Goal: Task Accomplishment & Management: Use online tool/utility

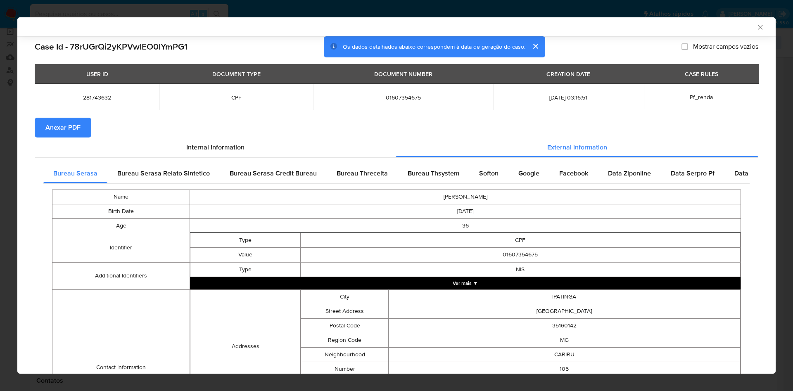
scroll to position [145, 0]
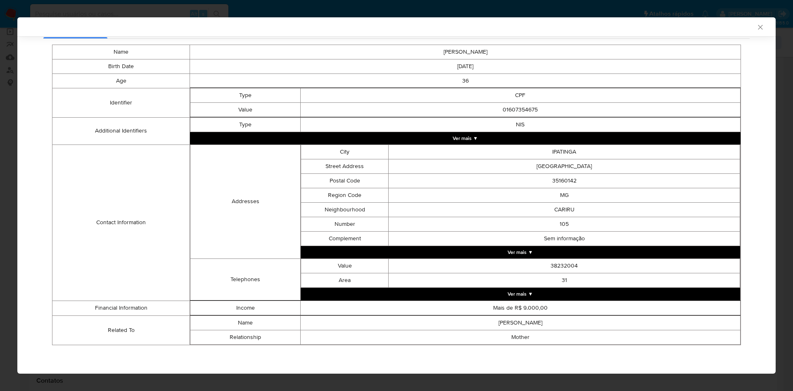
click at [12, 133] on div "AML Data Collector Case Id - 78rUGrQi2yKPVwlEO0lYmPG1 Os dados detalhados abaix…" at bounding box center [396, 195] width 793 height 391
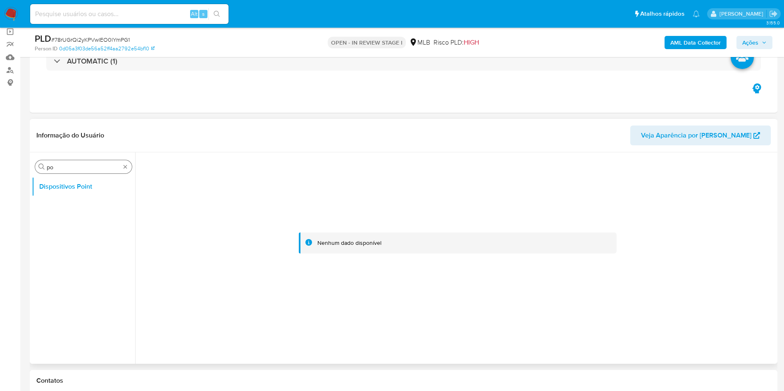
click at [126, 173] on div "Procurar po" at bounding box center [83, 166] width 97 height 13
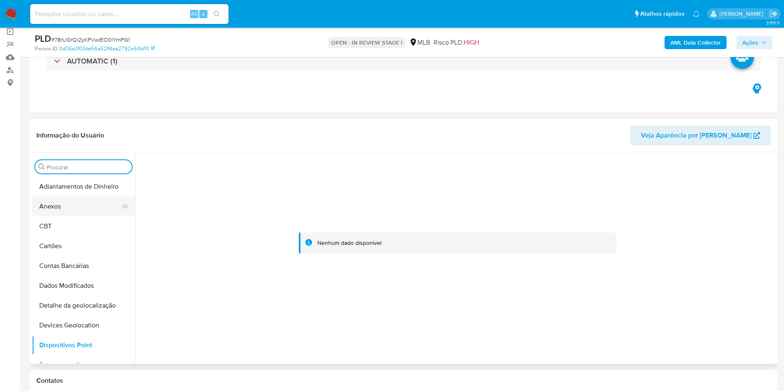
click at [97, 204] on button "Anexos" at bounding box center [80, 207] width 97 height 20
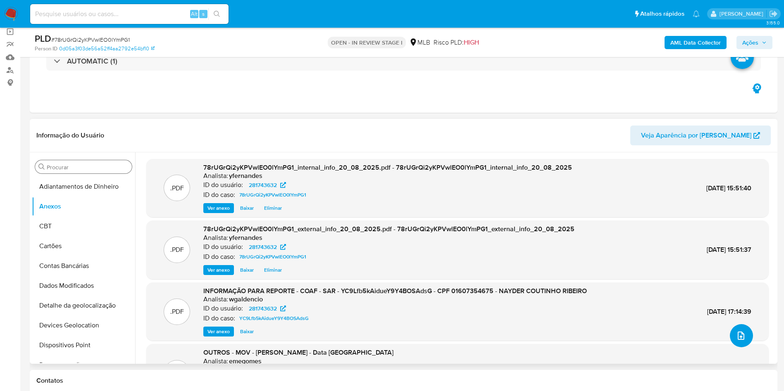
click at [741, 336] on icon "upload-file" at bounding box center [741, 336] width 7 height 8
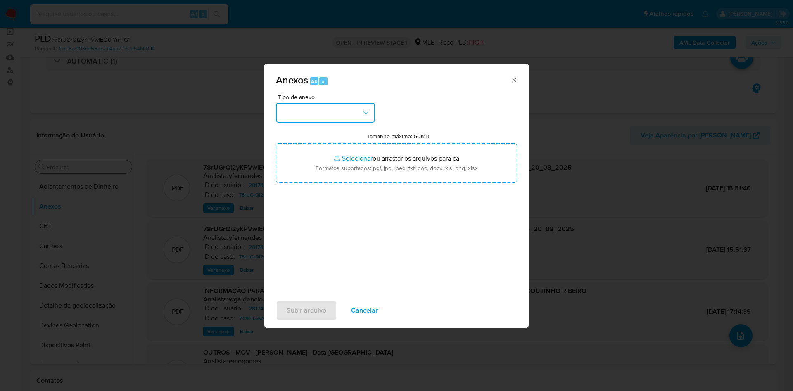
click at [343, 110] on button "button" at bounding box center [325, 113] width 99 height 20
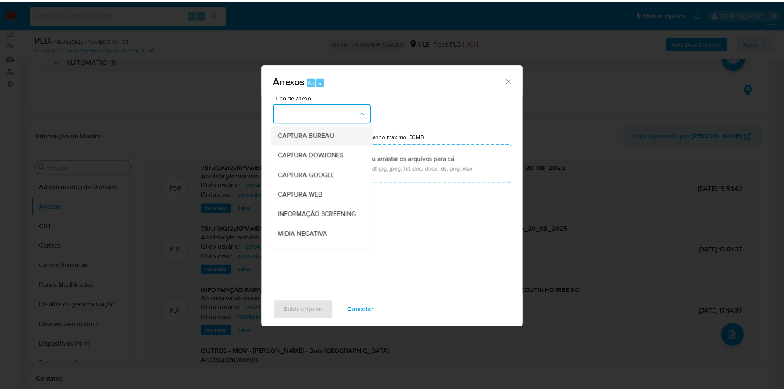
scroll to position [127, 0]
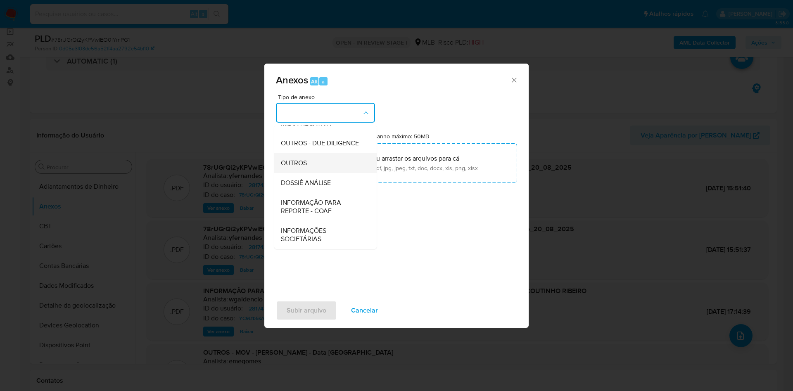
click at [328, 154] on div "OUTROS" at bounding box center [323, 163] width 84 height 20
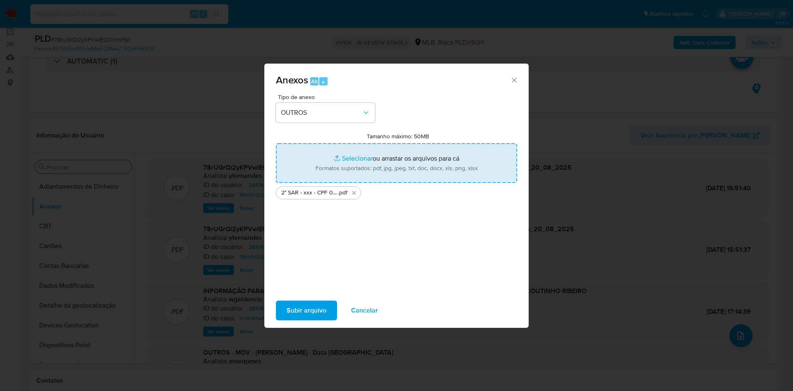
type input "C:\fakepath\Mulan 281743632_2025_08_20_13_23_24.xlsx"
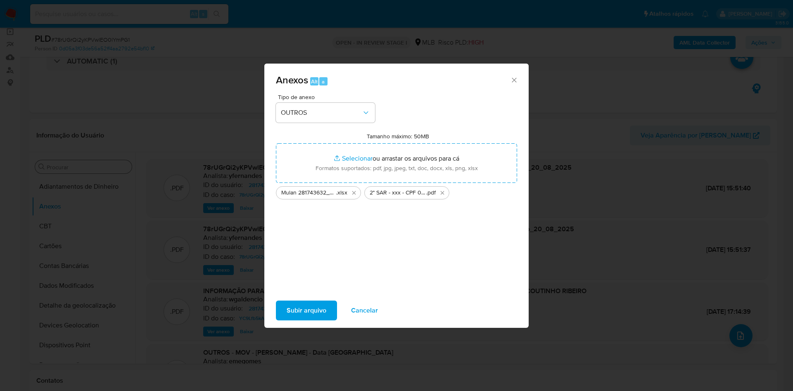
click at [317, 307] on span "Subir arquivo" at bounding box center [307, 311] width 40 height 18
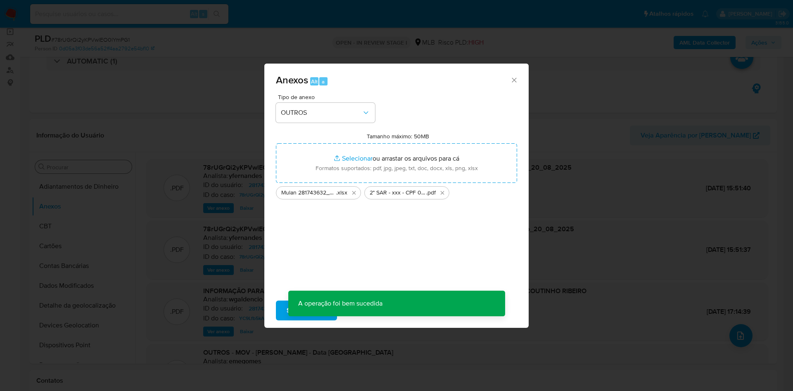
click at [77, 224] on div "Anexos Alt a Tipo de anexo OUTROS Tamanho máximo: 50MB Selecionar arquivos Sele…" at bounding box center [396, 195] width 793 height 391
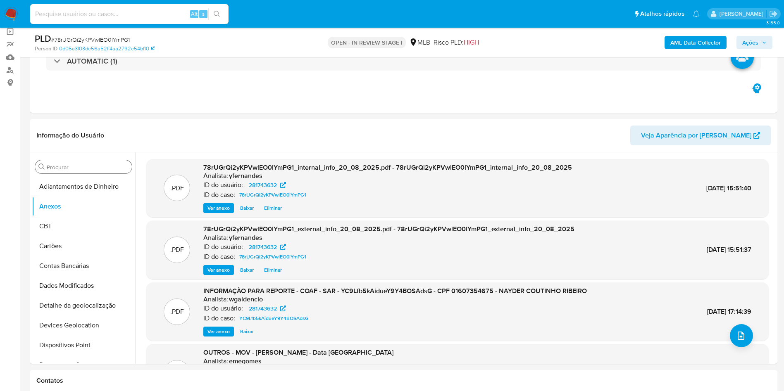
click at [77, 224] on button "CBT" at bounding box center [83, 227] width 103 height 20
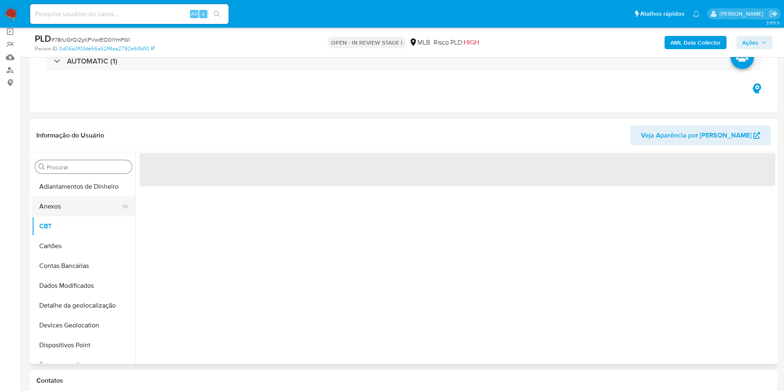
click at [96, 205] on button "Anexos" at bounding box center [80, 207] width 97 height 20
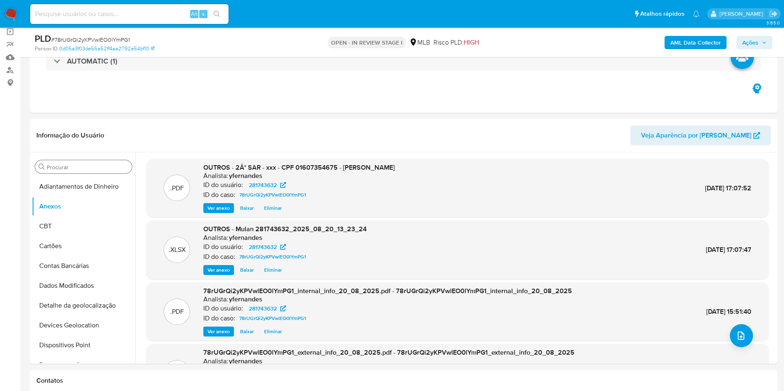
click at [748, 43] on span "Ações" at bounding box center [750, 42] width 16 height 13
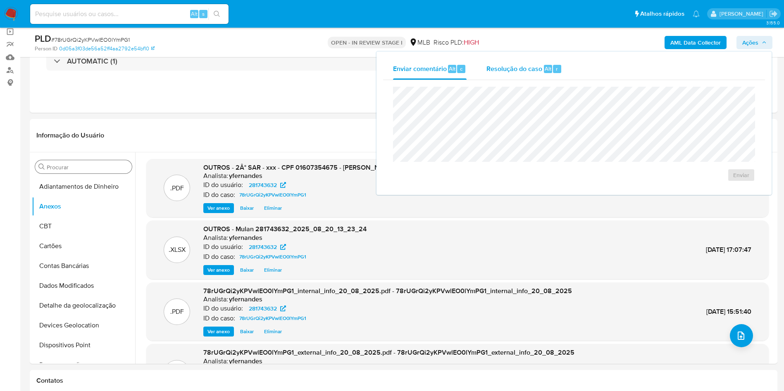
click at [542, 68] on div "Resolução do caso Alt r" at bounding box center [524, 68] width 76 height 21
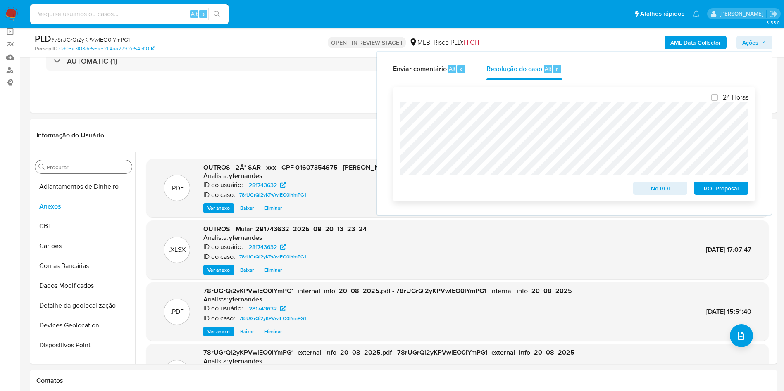
click at [715, 188] on span "ROI Proposal" at bounding box center [721, 189] width 43 height 12
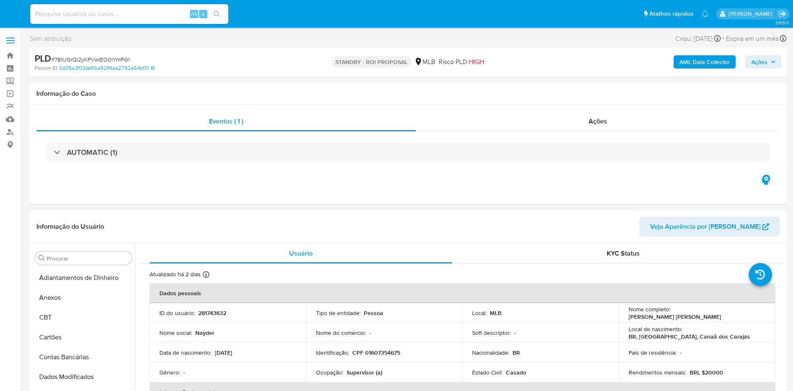
select select "10"
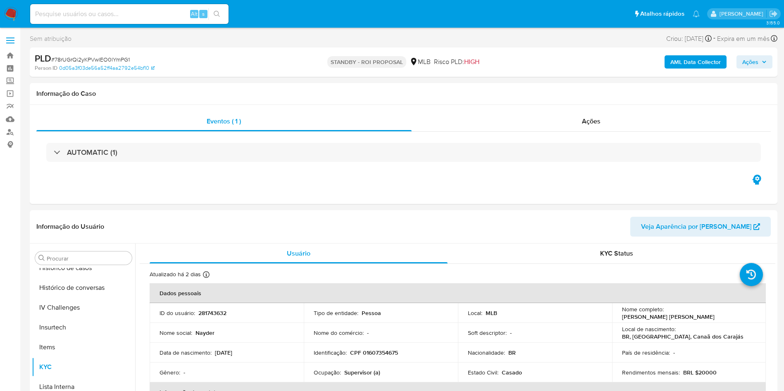
scroll to position [369, 0]
click at [568, 121] on div "Ações" at bounding box center [592, 122] width 360 height 20
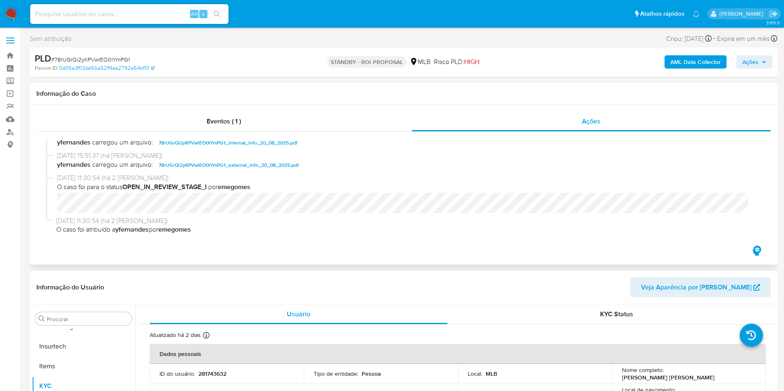
scroll to position [0, 0]
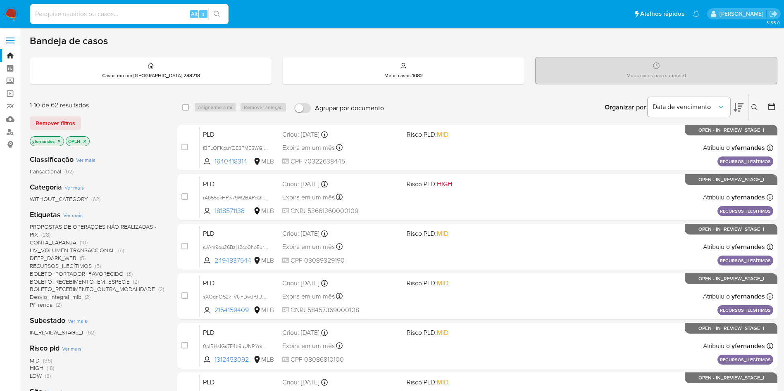
click at [12, 18] on img at bounding box center [11, 14] width 14 height 14
click at [740, 108] on icon at bounding box center [739, 107] width 10 height 9
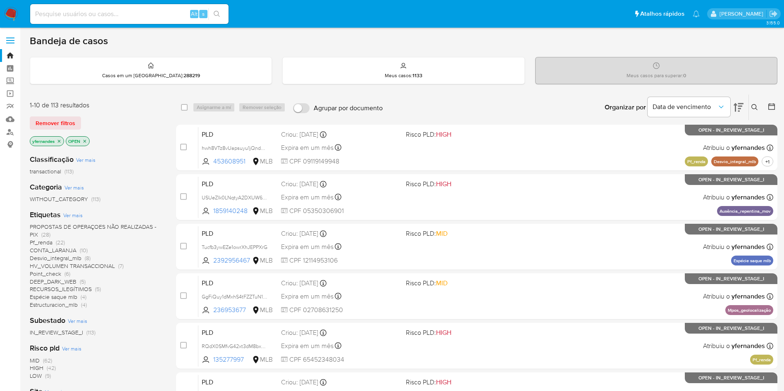
click at [739, 108] on icon at bounding box center [739, 107] width 10 height 9
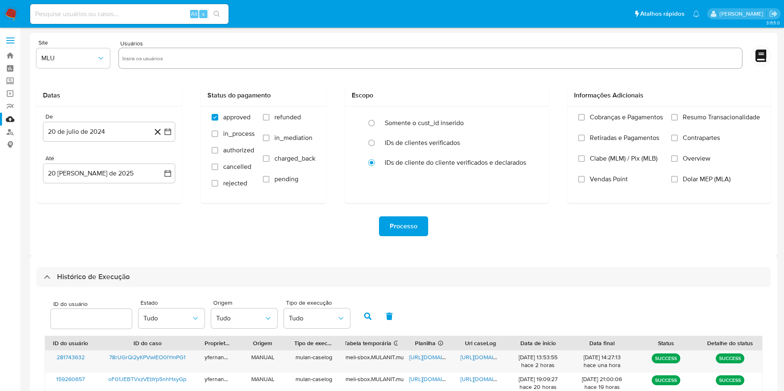
select select "10"
